Goal: Task Accomplishment & Management: Use online tool/utility

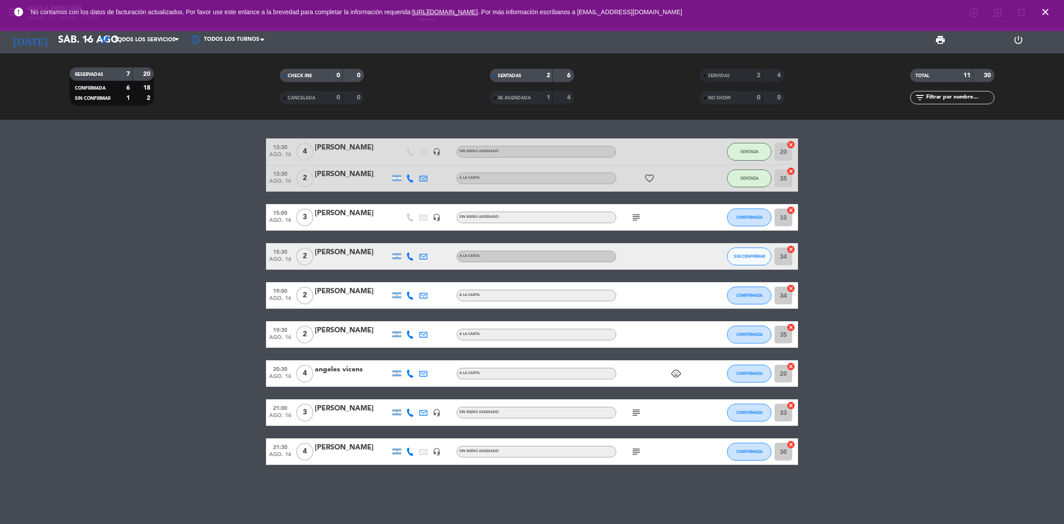
click at [631, 220] on icon "subject" at bounding box center [636, 217] width 11 height 11
click at [633, 219] on icon "subject" at bounding box center [636, 217] width 11 height 11
click at [752, 215] on span "CONFIRMADA" at bounding box center [749, 217] width 26 height 5
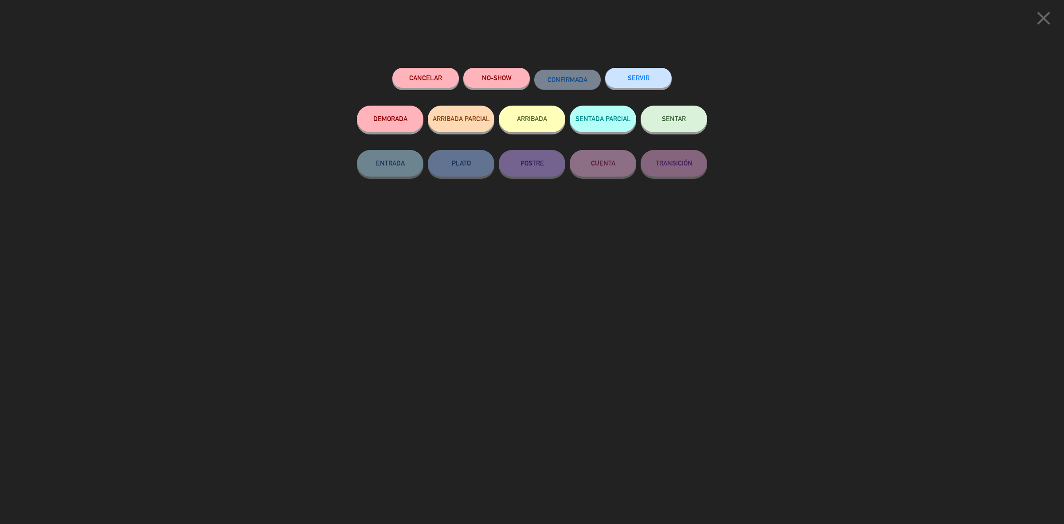
click at [676, 120] on span "SENTAR" at bounding box center [674, 119] width 24 height 8
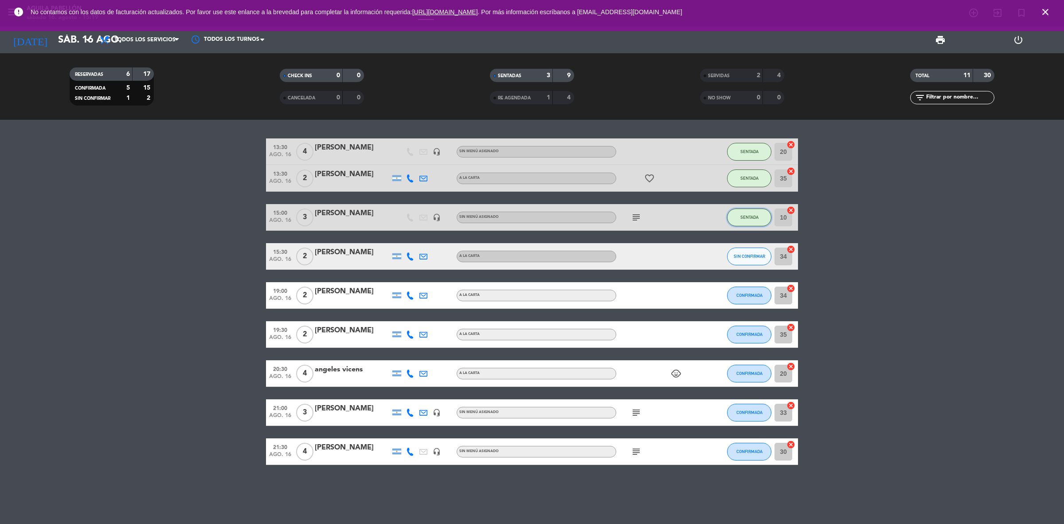
click at [757, 215] on span "SENTADA" at bounding box center [749, 217] width 18 height 5
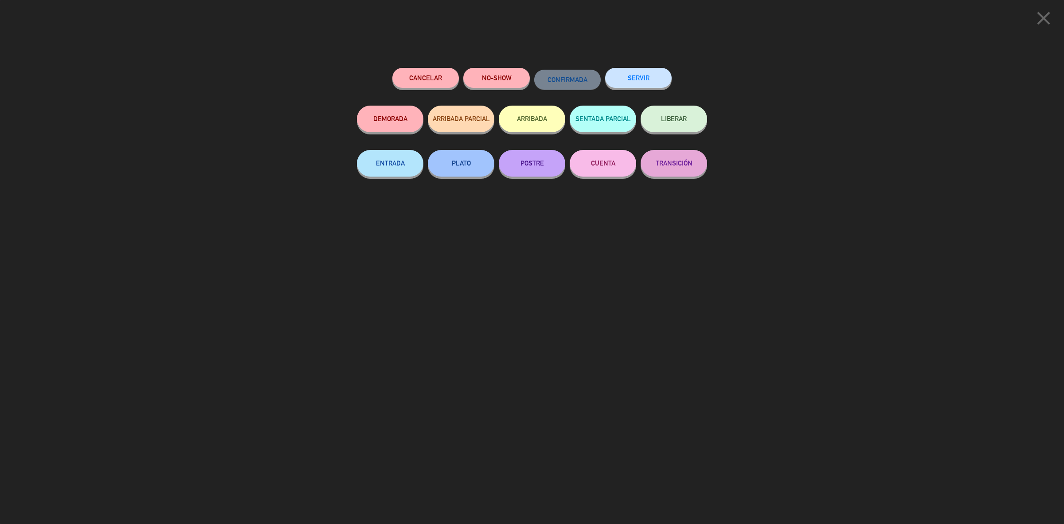
drag, startPoint x: 996, startPoint y: 191, endPoint x: 1055, endPoint y: 32, distance: 169.5
click at [1023, 138] on div "close Cancelar NO-SHOW CONFIRMADA SERVIR DEMORADA ARRIBADA PARCIAL ARRIBADA SEN…" at bounding box center [532, 262] width 1064 height 524
click at [1040, 16] on icon "close" at bounding box center [1044, 18] width 22 height 22
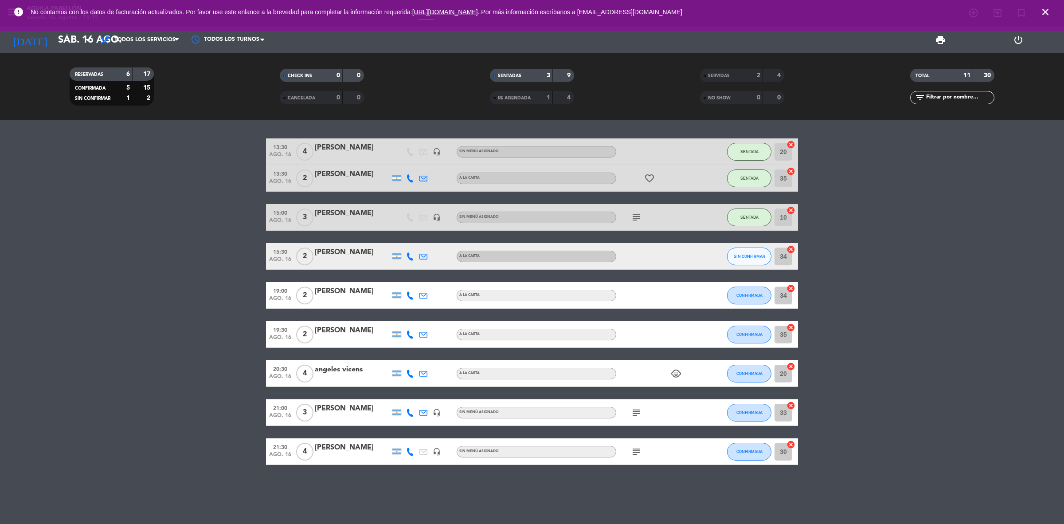
click at [1048, 11] on icon "close" at bounding box center [1045, 12] width 11 height 11
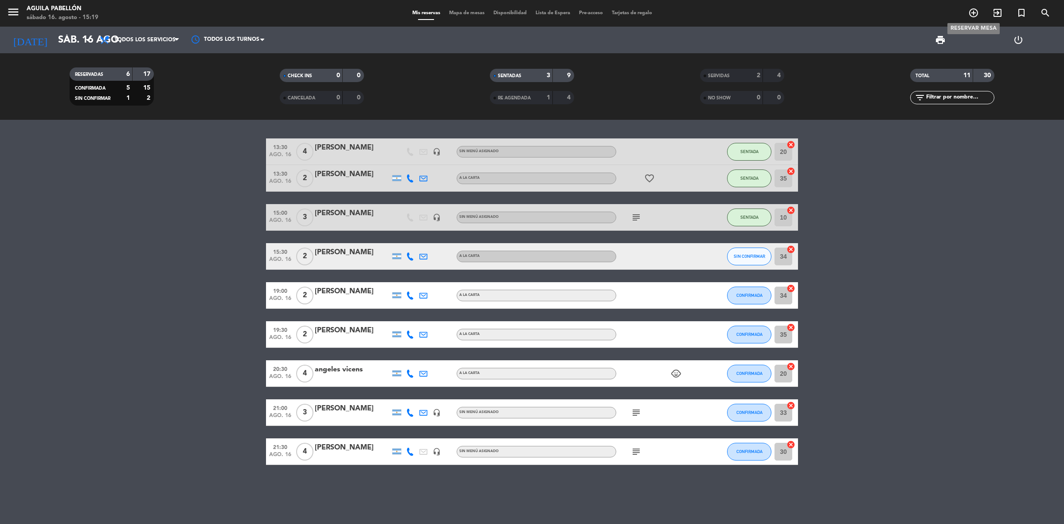
click at [970, 14] on icon "add_circle_outline" at bounding box center [973, 13] width 11 height 11
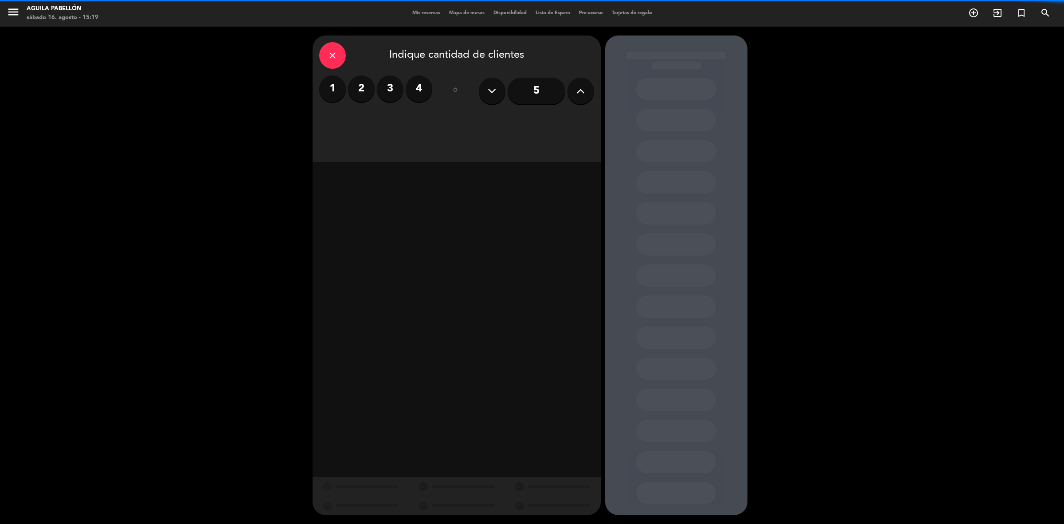
click at [533, 92] on input "5" at bounding box center [537, 91] width 58 height 27
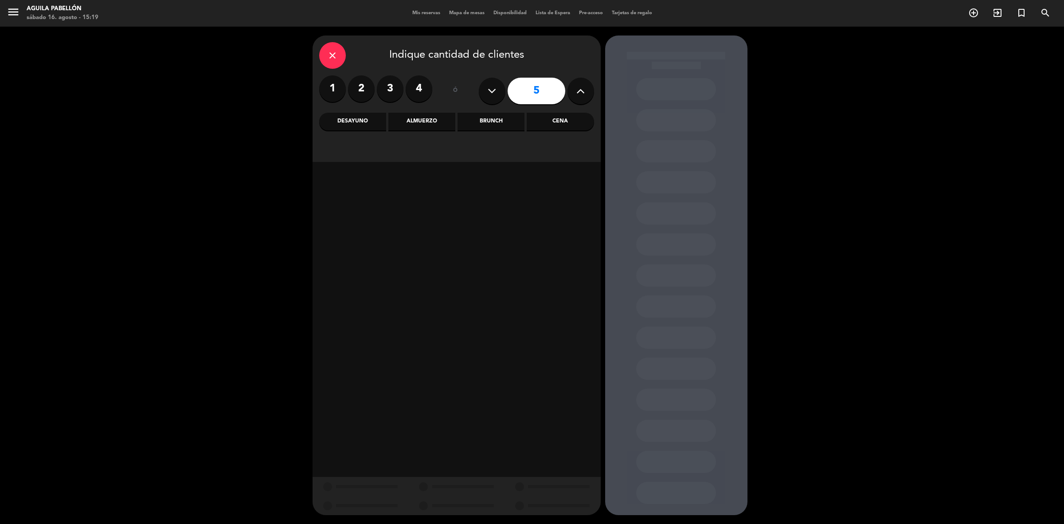
click at [490, 123] on div "Brunch" at bounding box center [491, 122] width 67 height 18
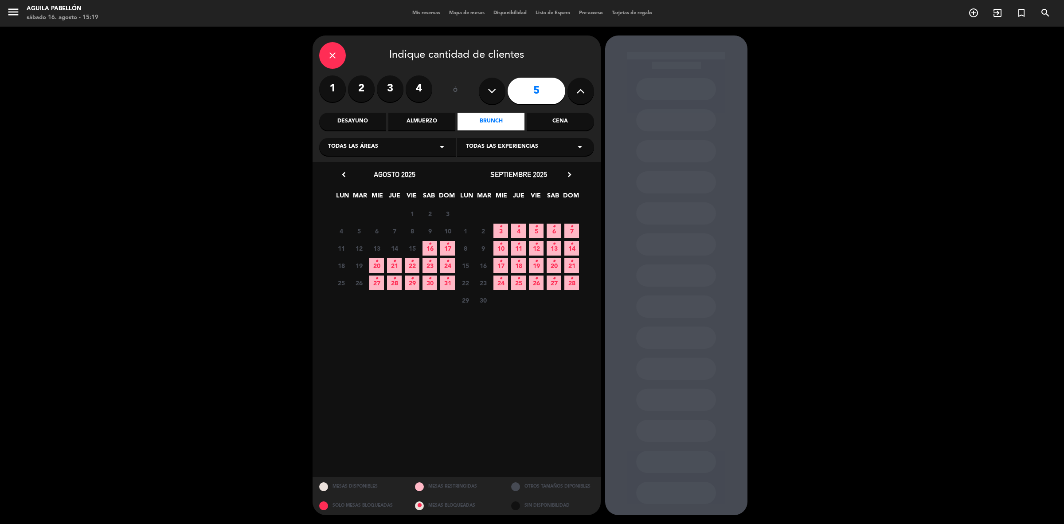
click at [337, 58] on icon "close" at bounding box center [332, 55] width 11 height 11
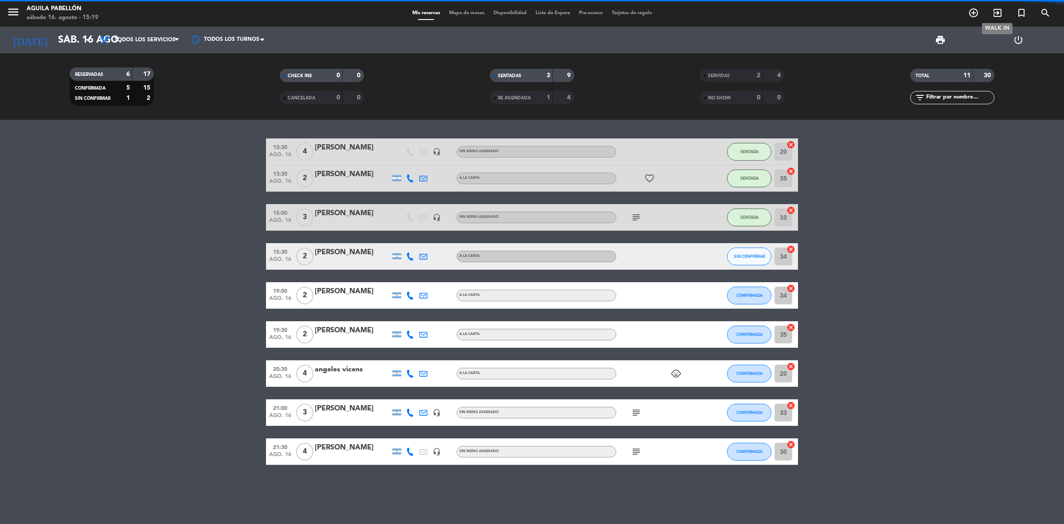
click at [991, 16] on span "exit_to_app" at bounding box center [998, 12] width 24 height 15
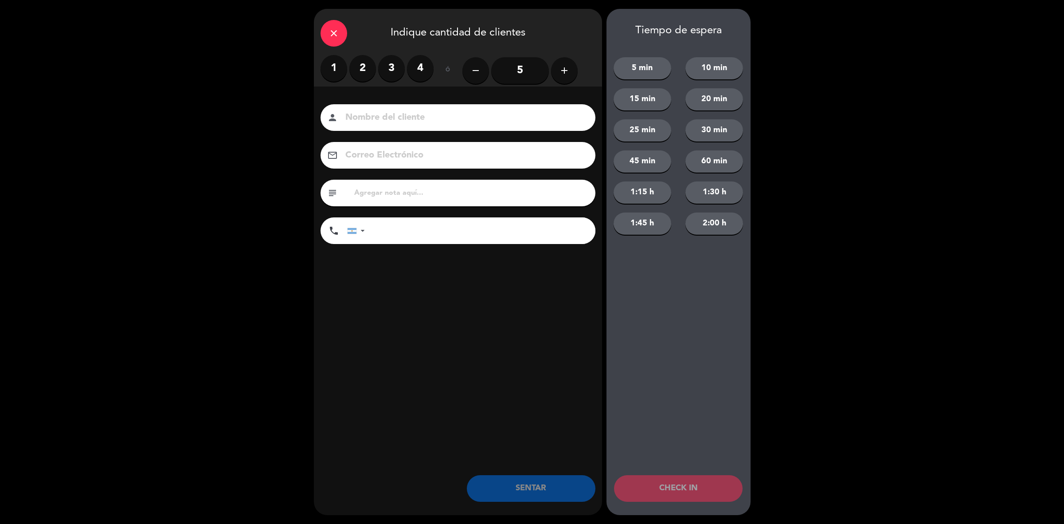
click at [528, 62] on input "5" at bounding box center [520, 70] width 58 height 27
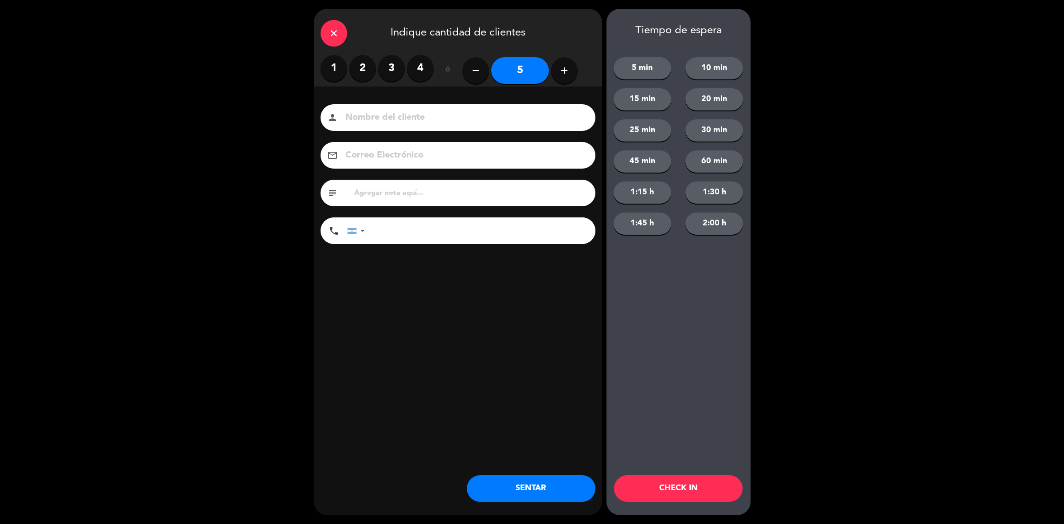
drag, startPoint x: 377, startPoint y: 140, endPoint x: 378, endPoint y: 149, distance: 8.5
click at [381, 145] on div "email" at bounding box center [458, 155] width 275 height 27
click at [438, 123] on input at bounding box center [463, 118] width 239 height 16
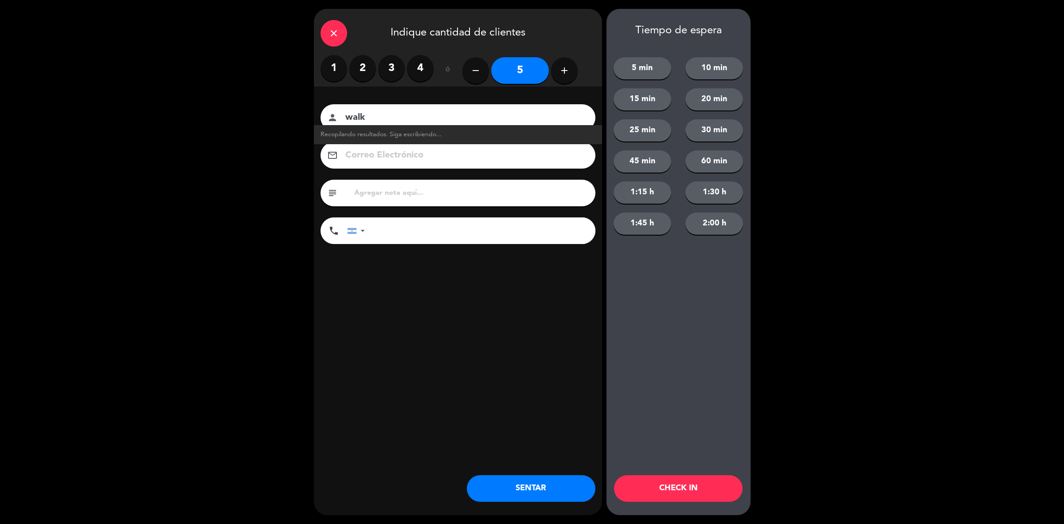
type input "walk"
click at [562, 492] on button "SENTAR" at bounding box center [531, 488] width 129 height 27
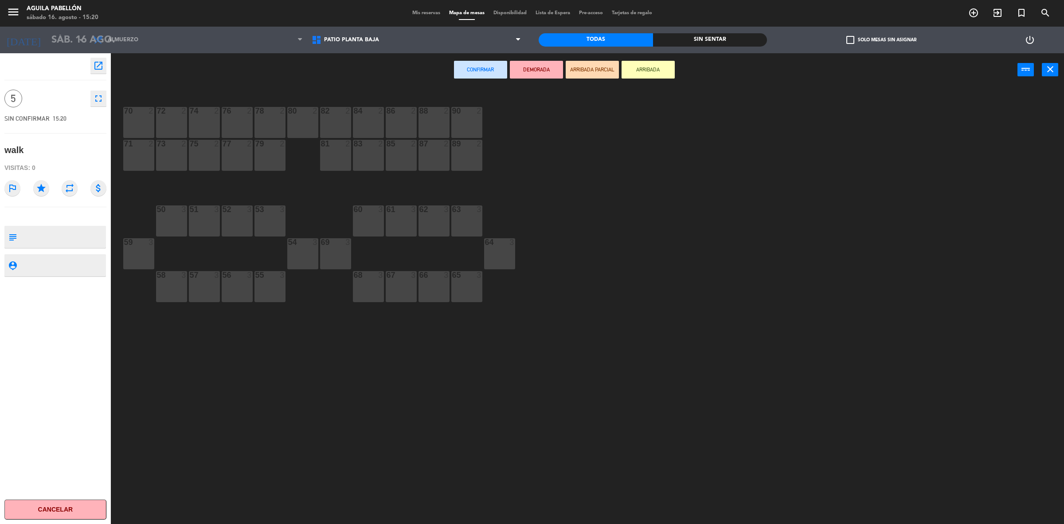
click at [439, 212] on div "62 3" at bounding box center [434, 209] width 31 height 9
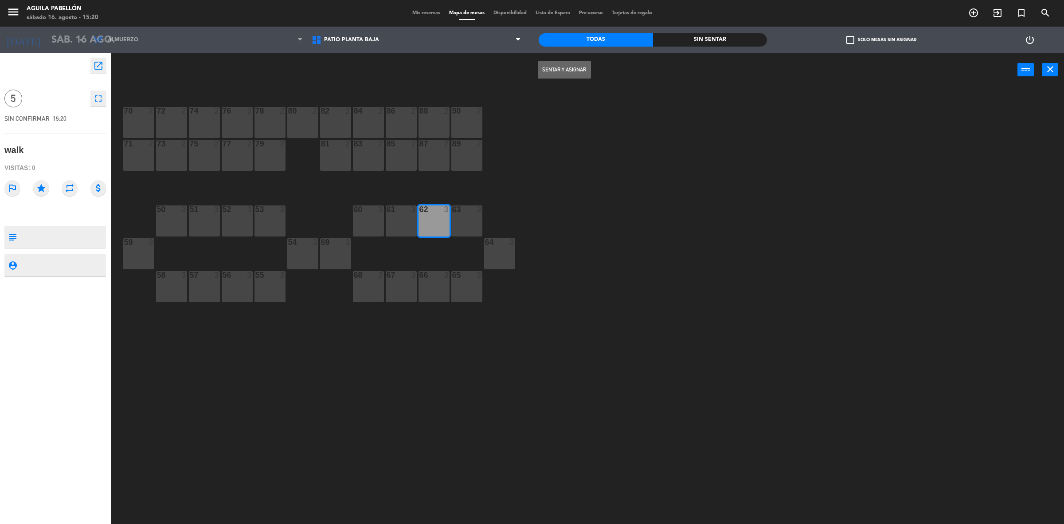
click at [574, 69] on button "Sentar y Asignar" at bounding box center [564, 70] width 53 height 18
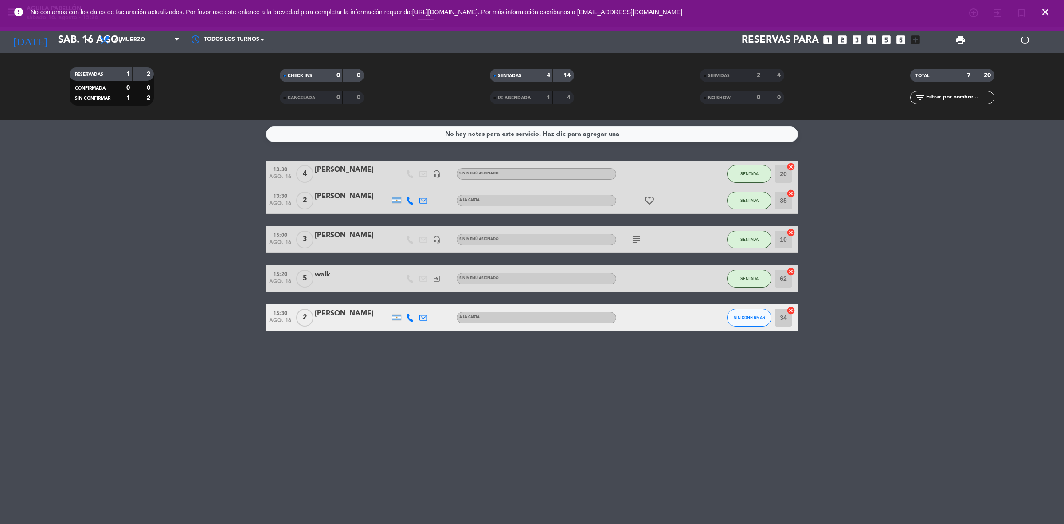
click at [316, 468] on div "No hay notas para este servicio. Haz clic para agregar una 13:30 ago. 16 4 [PER…" at bounding box center [532, 322] width 1064 height 404
drag, startPoint x: 320, startPoint y: 467, endPoint x: 328, endPoint y: 451, distance: 17.4
click at [325, 466] on div "No hay notas para este servicio. Haz clic para agregar una 13:30 ago. 16 4 [PER…" at bounding box center [532, 322] width 1064 height 404
drag, startPoint x: 331, startPoint y: 452, endPoint x: 329, endPoint y: 448, distance: 4.6
click at [330, 450] on div "No hay notas para este servicio. Haz clic para agregar una 13:30 ago. 16 4 [PER…" at bounding box center [532, 322] width 1064 height 404
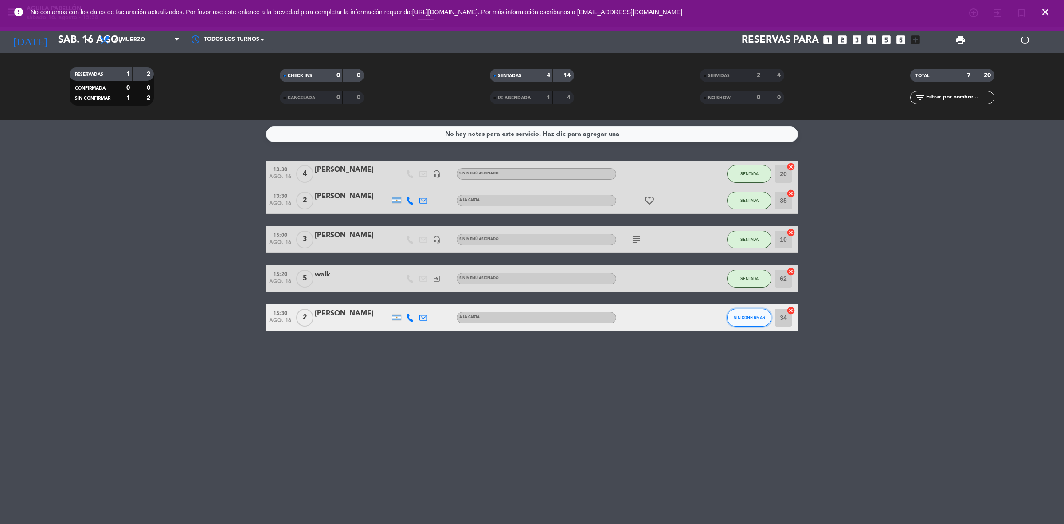
click at [759, 321] on button "SIN CONFIRMAR" at bounding box center [749, 318] width 44 height 18
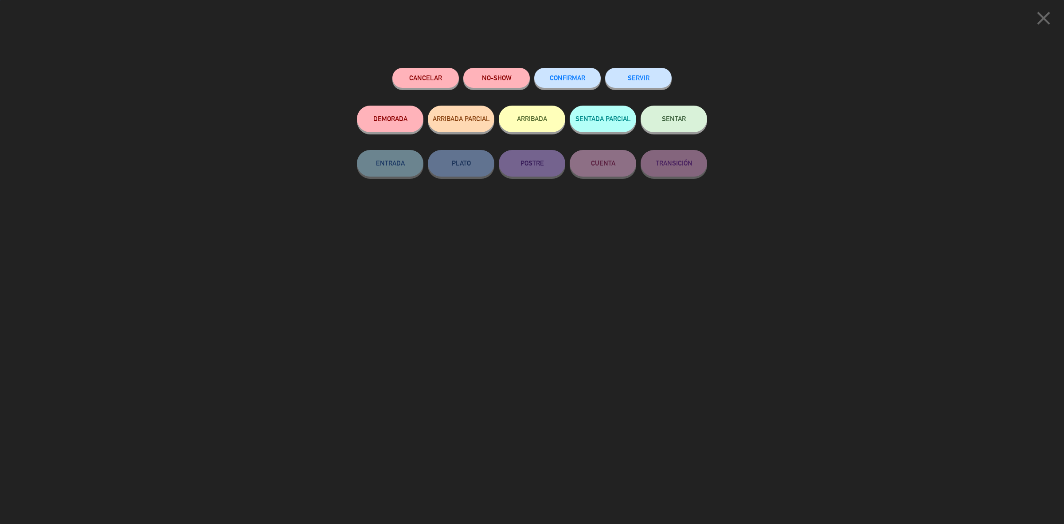
click at [664, 122] on span "SENTAR" at bounding box center [674, 119] width 24 height 8
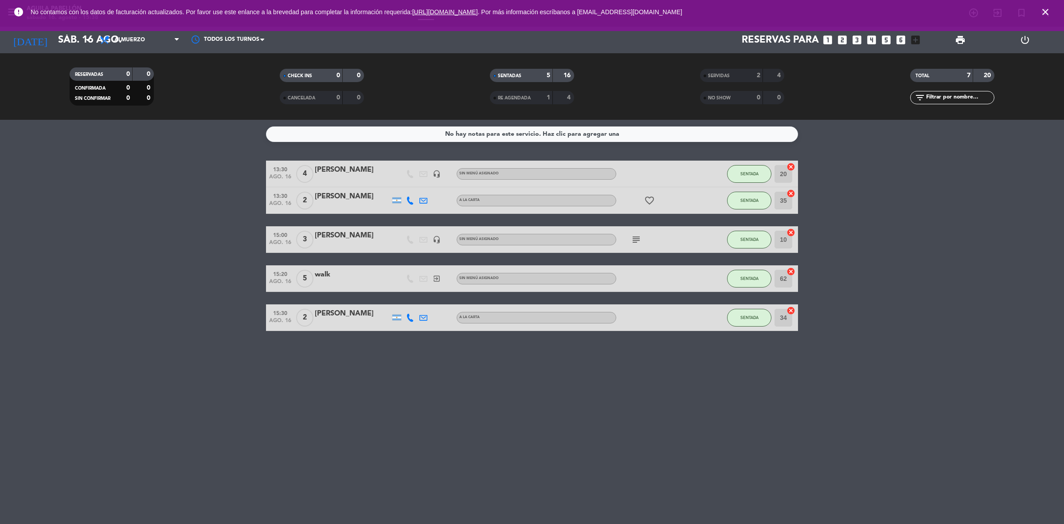
drag, startPoint x: 272, startPoint y: 402, endPoint x: 233, endPoint y: 245, distance: 161.2
click at [271, 400] on div "No hay notas para este servicio. Haz clic para agregar una 13:30 ago. 16 4 [PER…" at bounding box center [532, 322] width 1064 height 404
drag, startPoint x: 1046, startPoint y: 11, endPoint x: 1053, endPoint y: 11, distance: 6.7
click at [1052, 11] on span "close" at bounding box center [1045, 12] width 24 height 24
click at [1045, 14] on icon "close" at bounding box center [1045, 12] width 11 height 11
